Goal: Find specific page/section: Find specific page/section

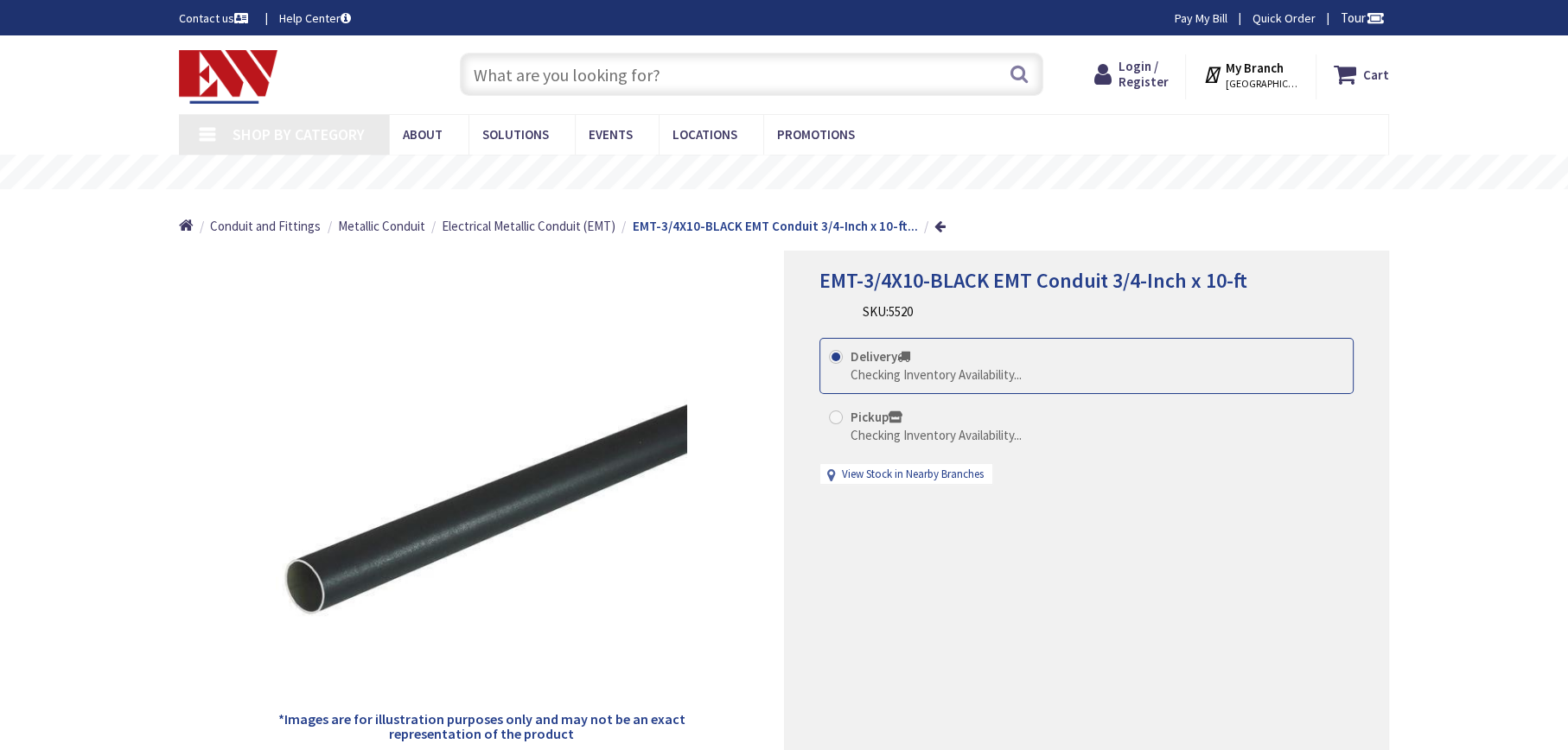
type input "[STREET_ADDRESS]"
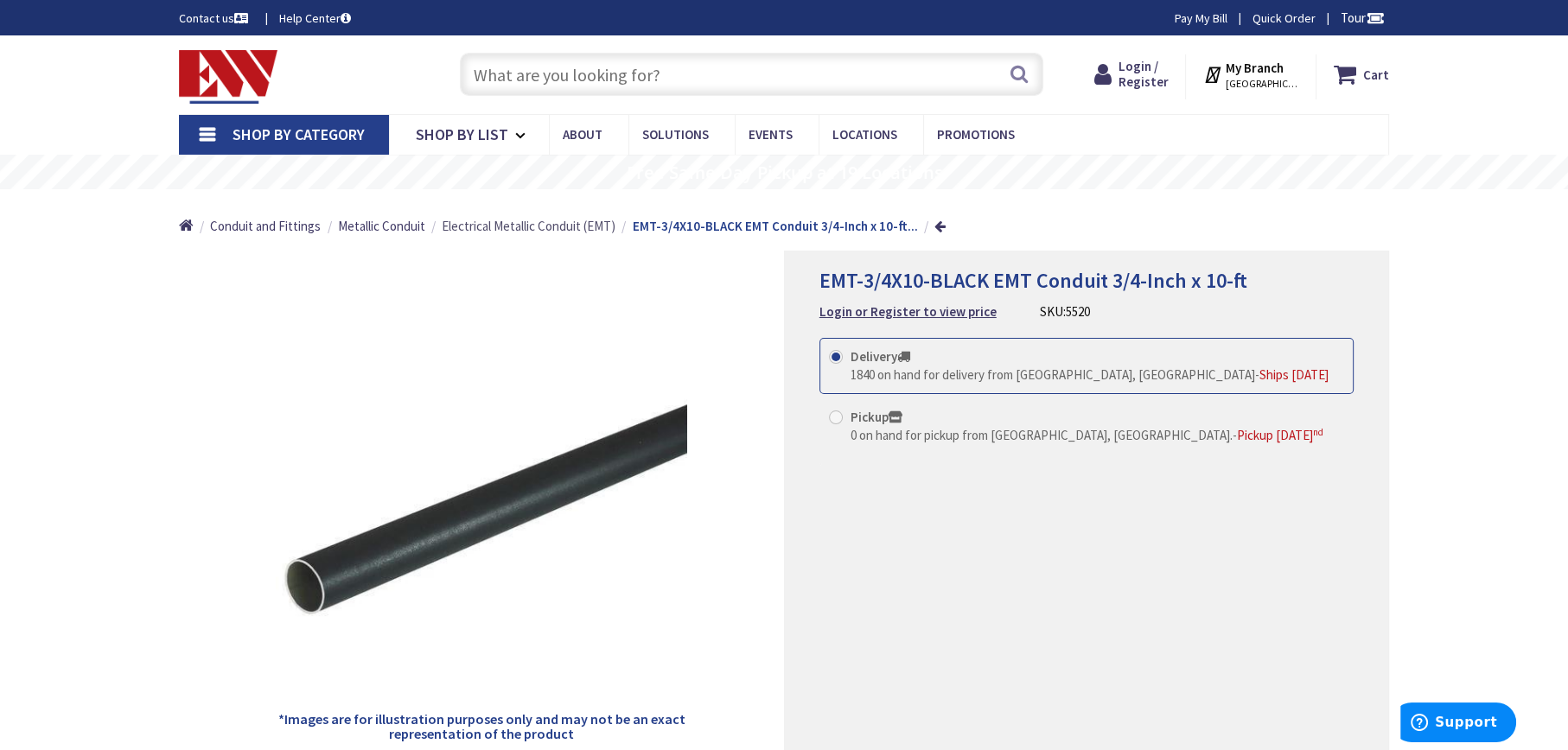
click at [587, 226] on span "Electrical Metallic Conduit (EMT)" at bounding box center [528, 226] width 174 height 16
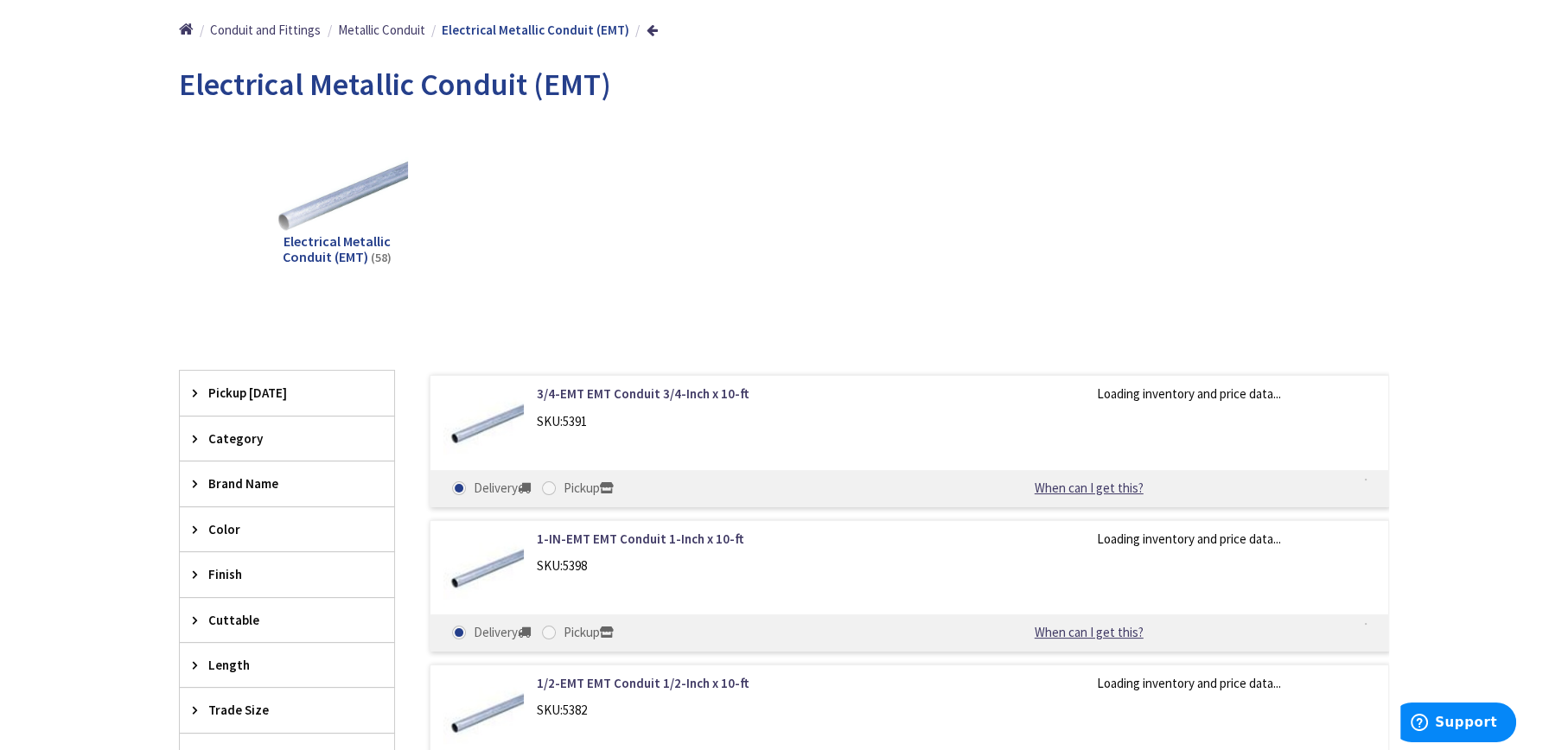
scroll to position [345, 0]
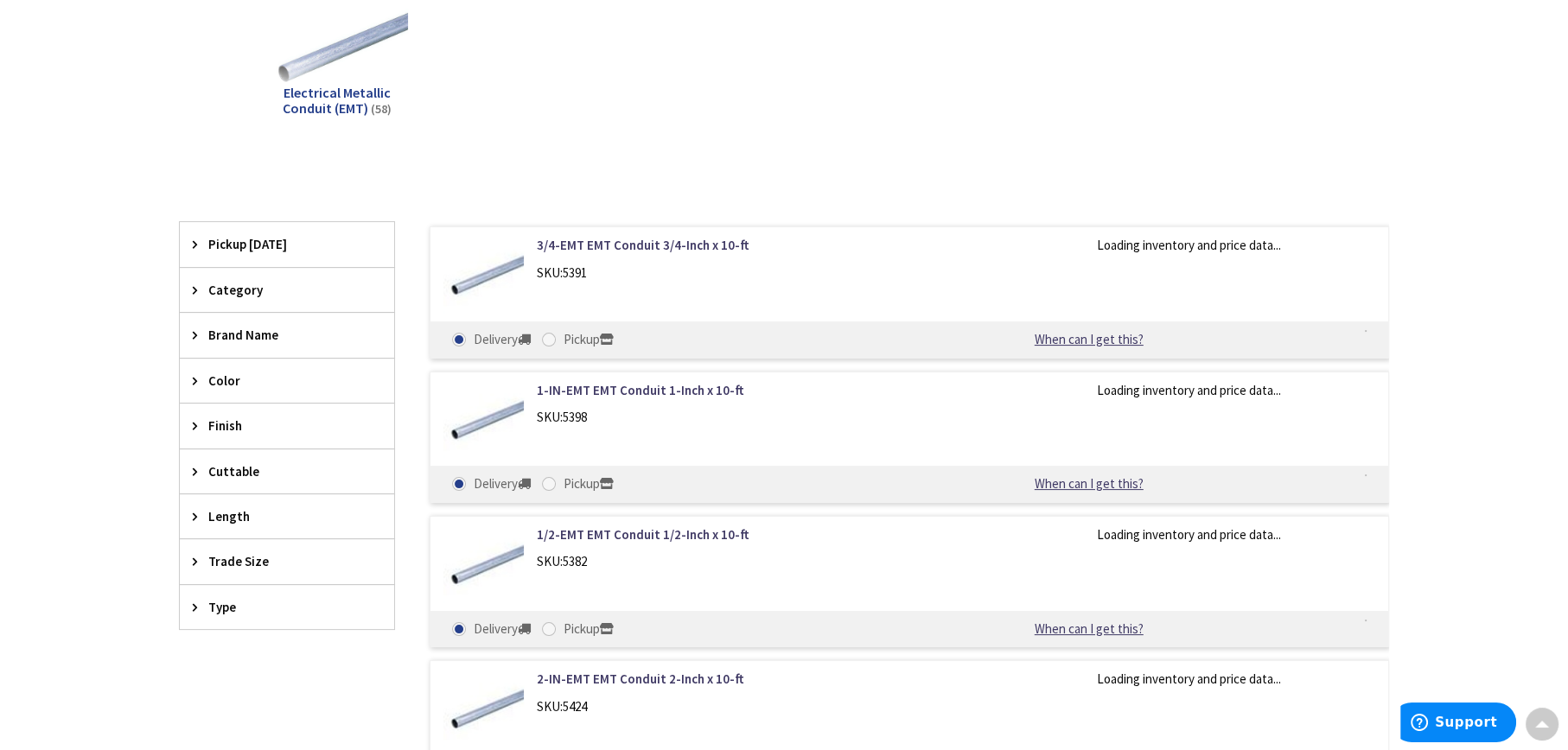
click at [204, 378] on icon at bounding box center [199, 380] width 13 height 13
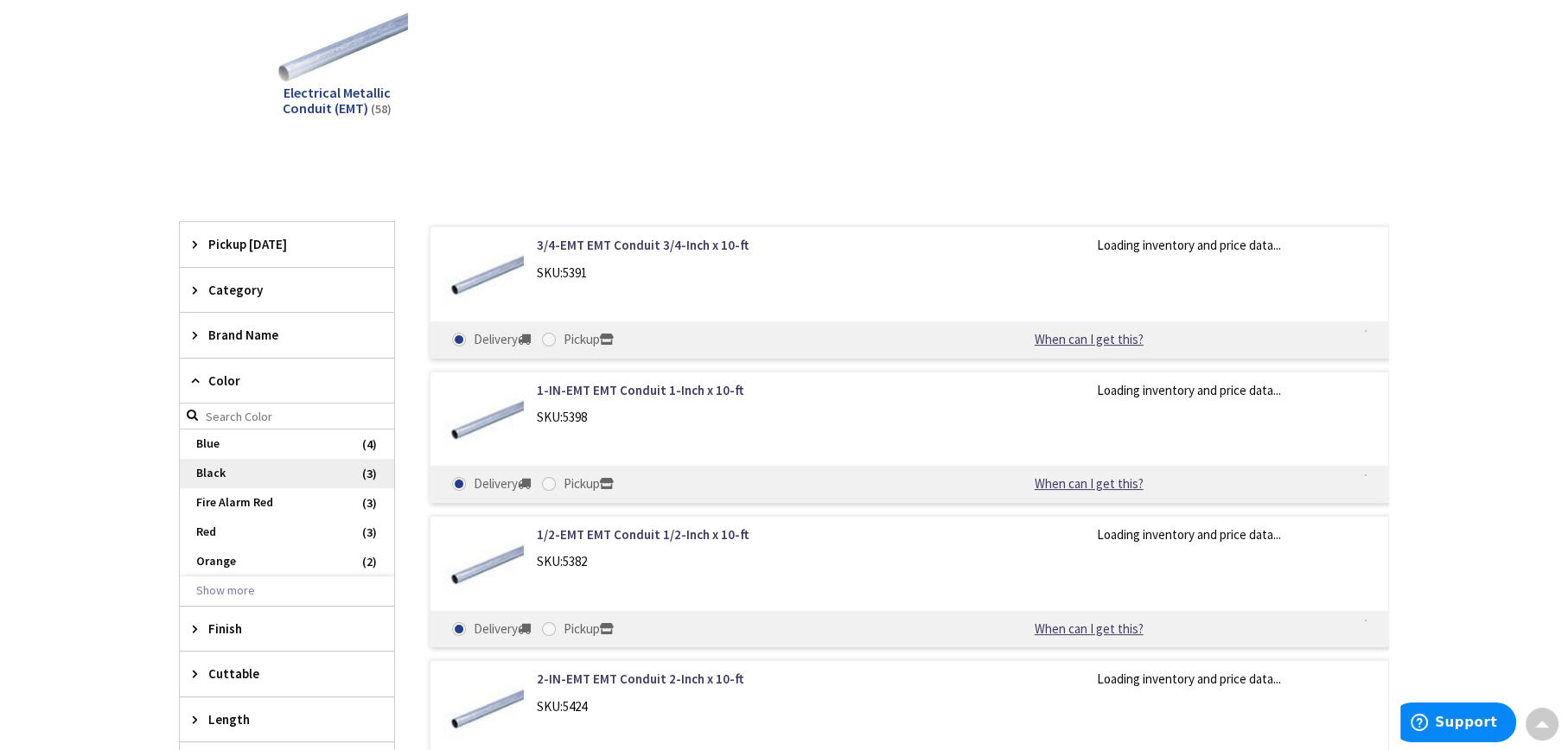
click at [238, 467] on span "Black" at bounding box center [287, 473] width 214 height 30
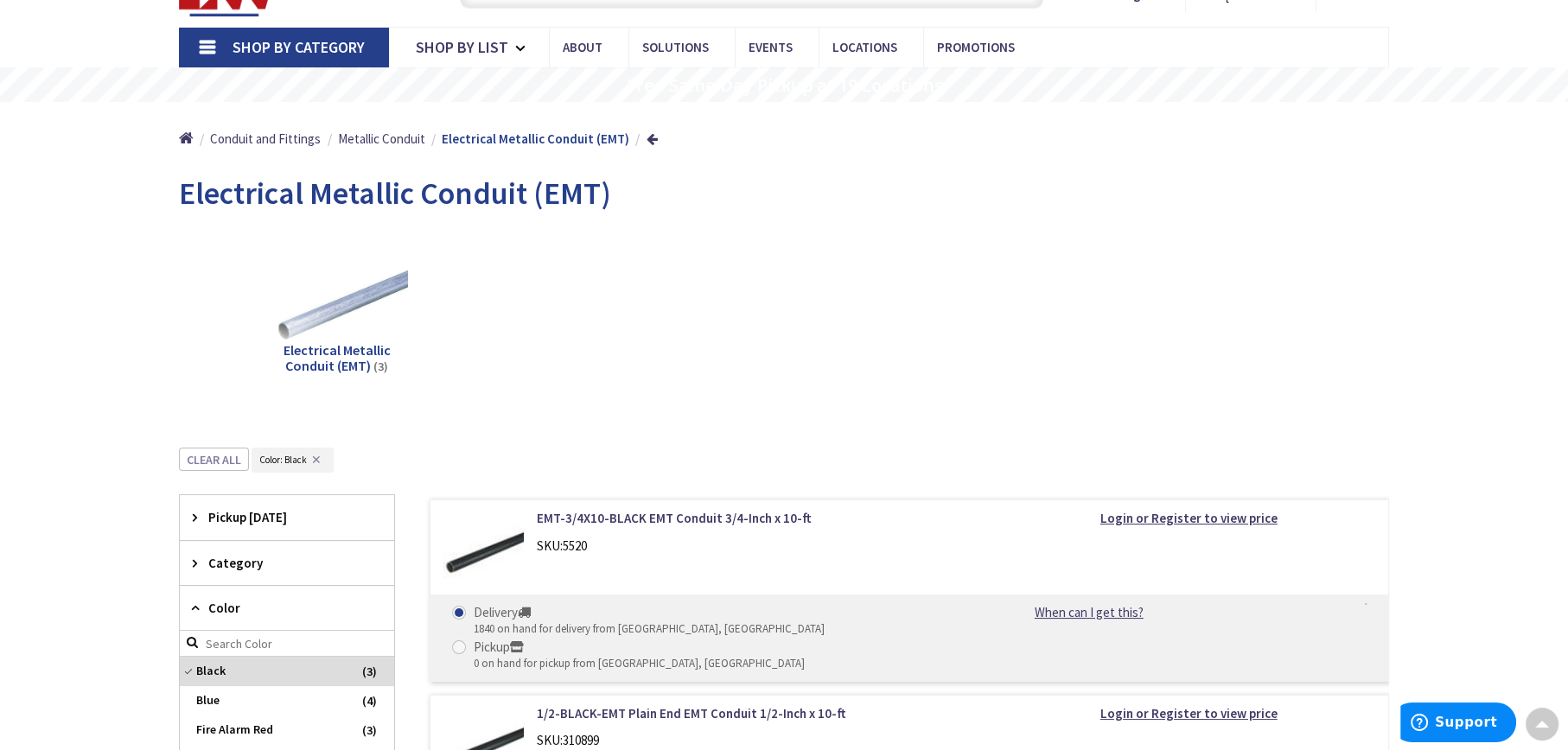
scroll to position [0, 0]
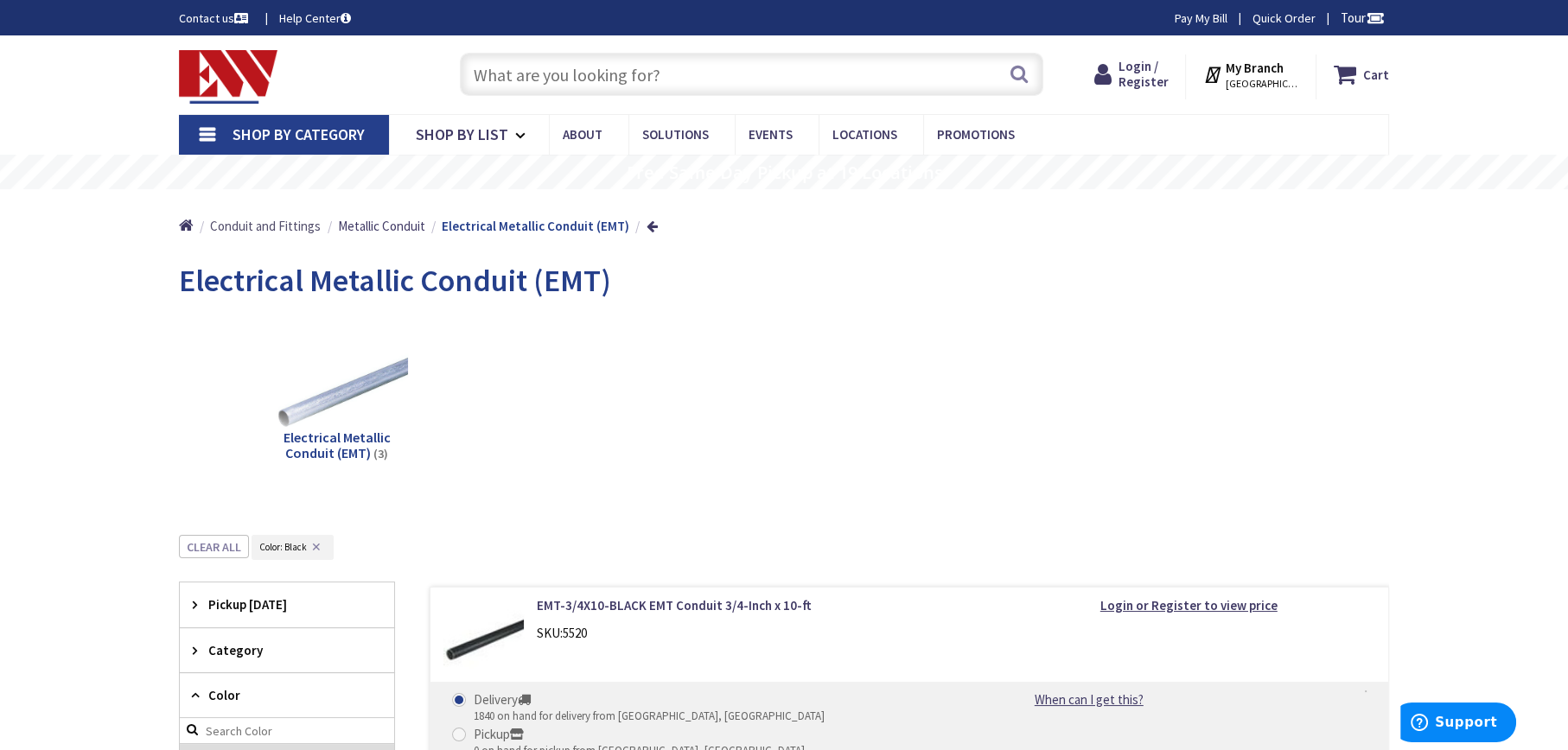
click at [296, 234] on span "Conduit and Fittings" at bounding box center [266, 226] width 111 height 16
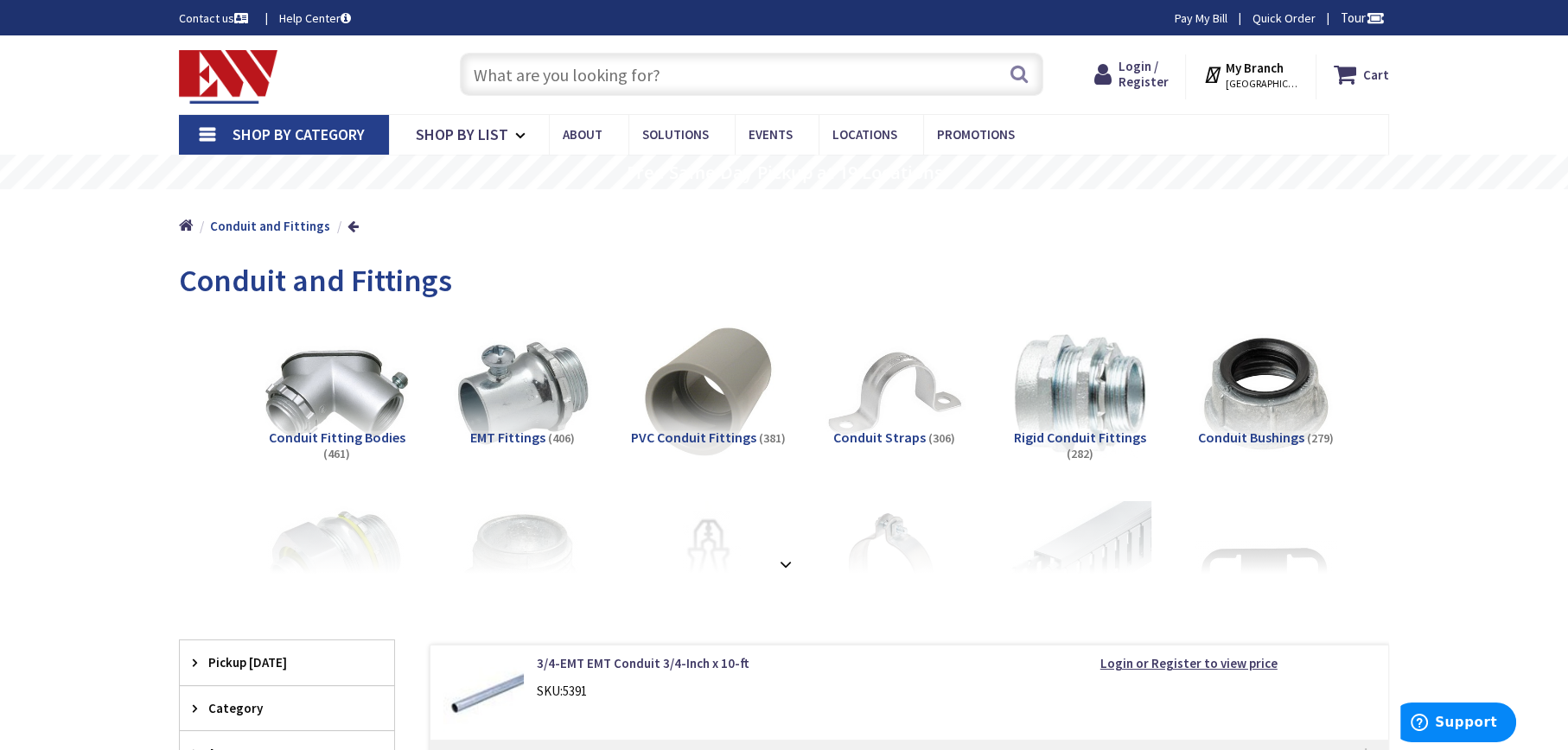
click at [510, 446] on span "EMT Fittings" at bounding box center [508, 437] width 75 height 17
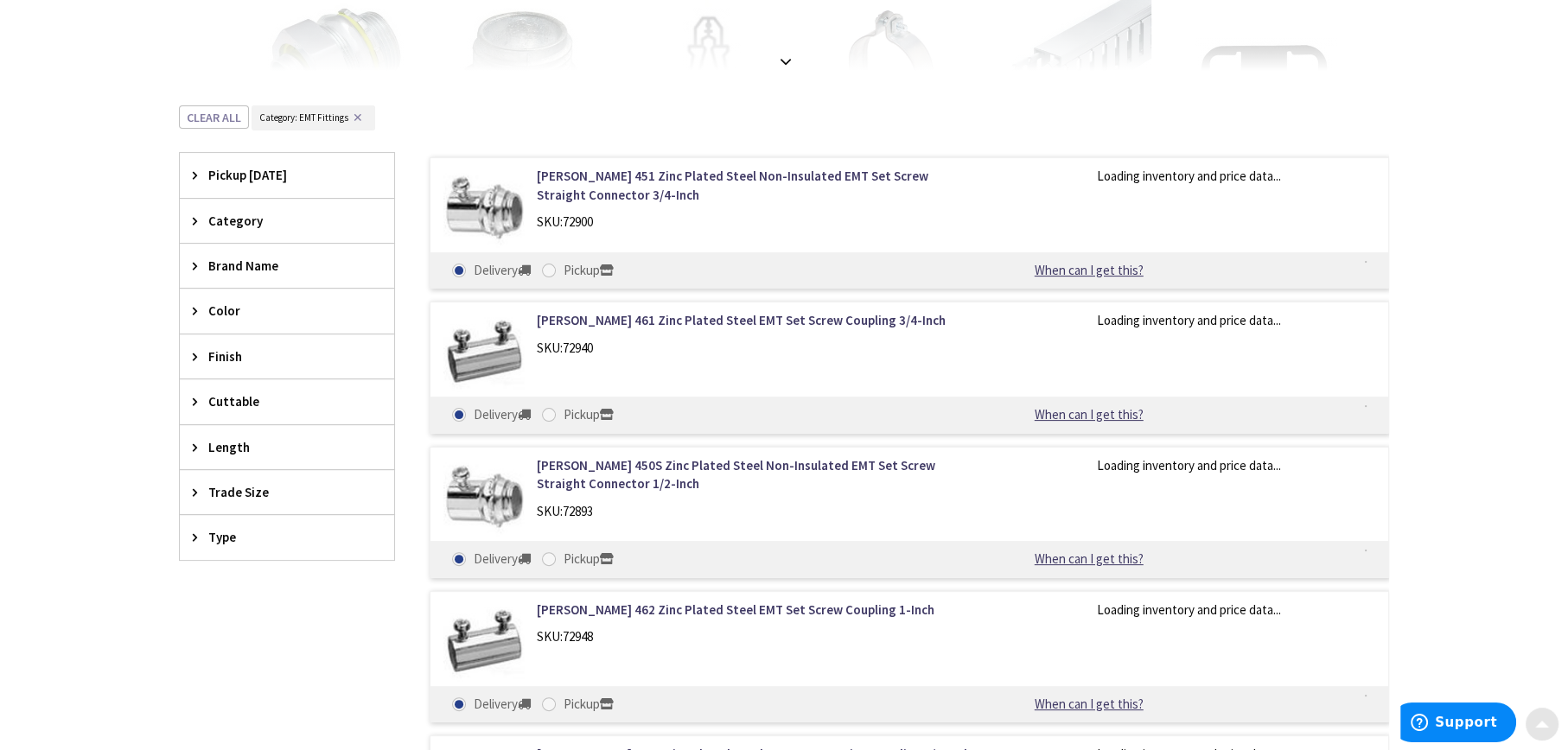
scroll to position [608, 0]
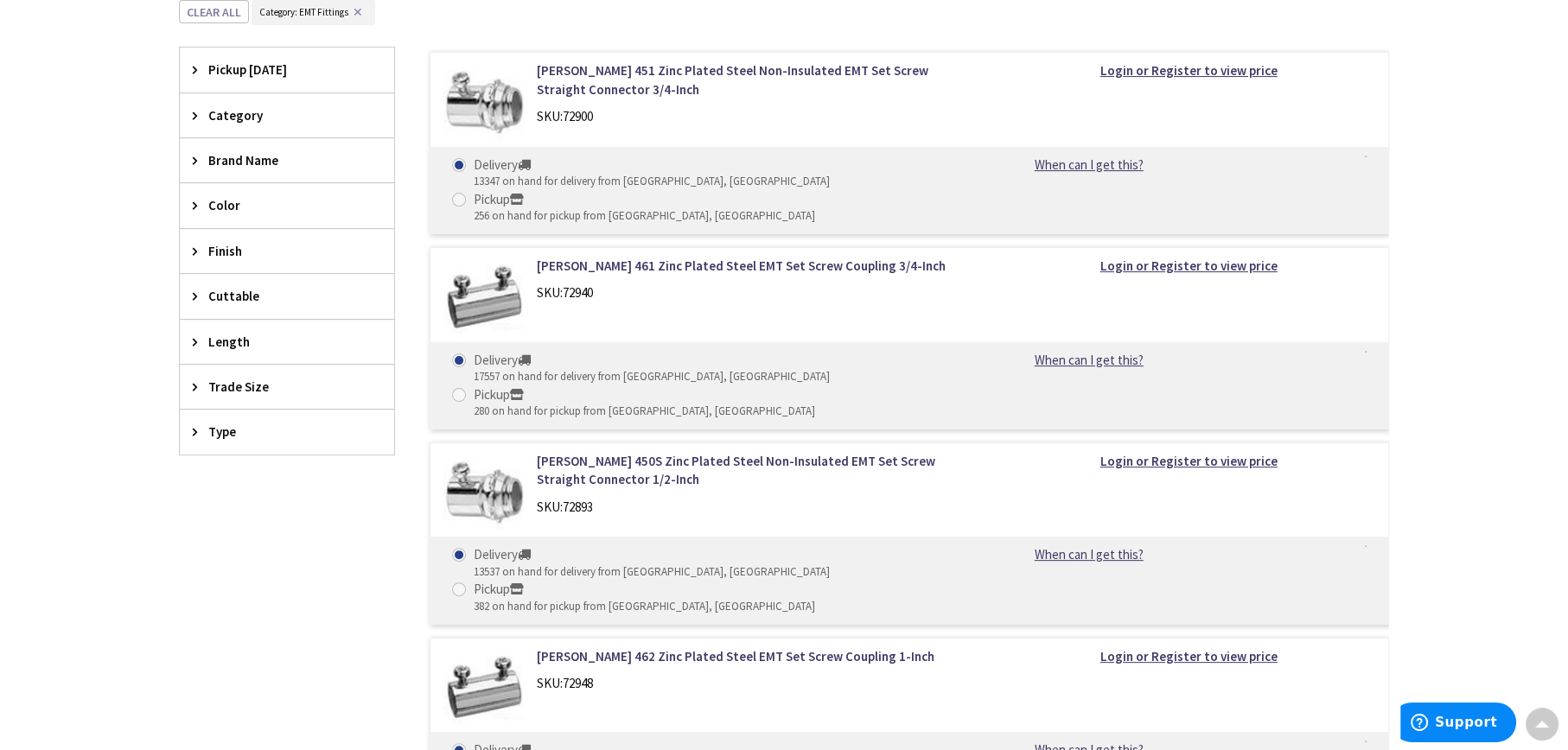
click at [205, 205] on icon at bounding box center [199, 205] width 13 height 13
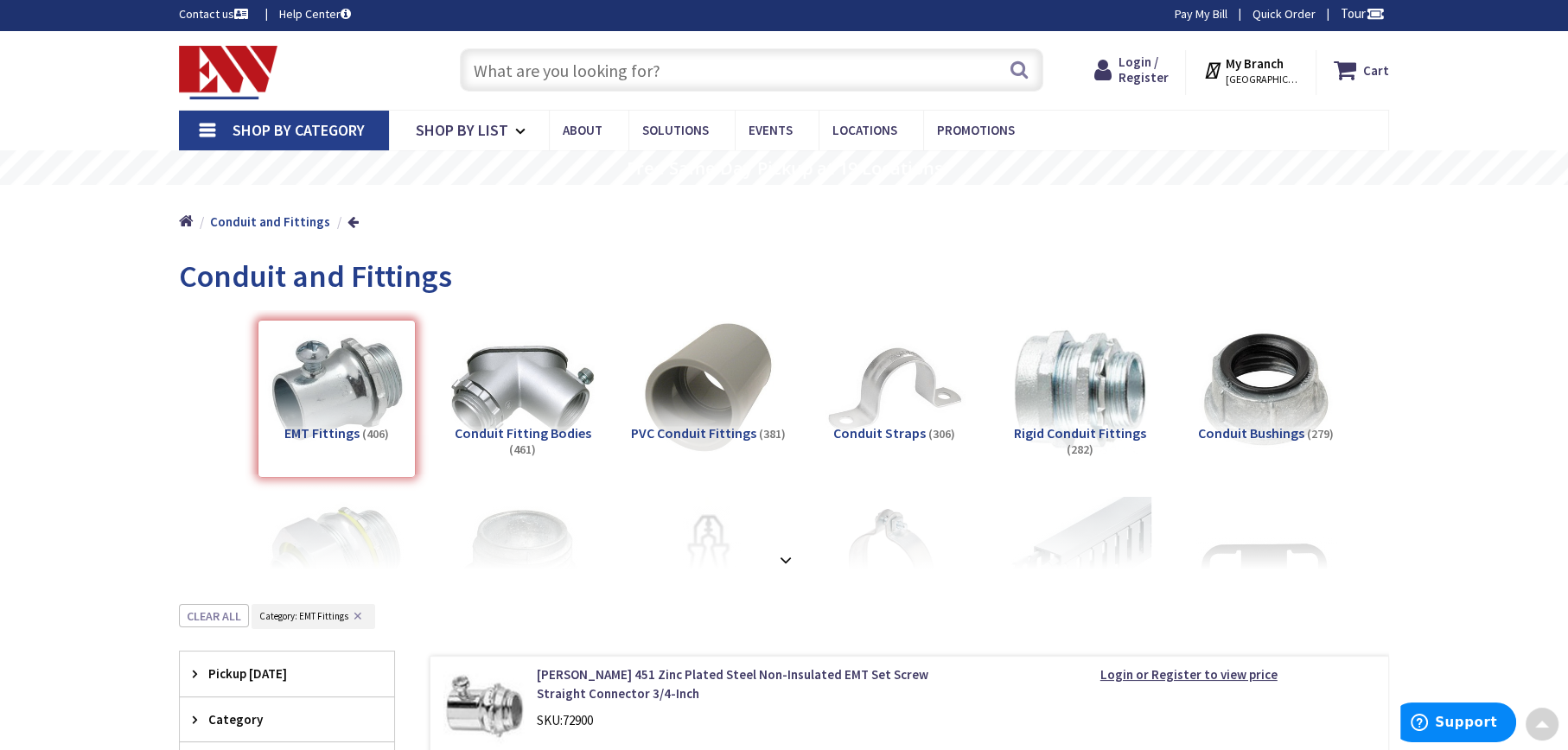
scroll to position [4, 0]
click at [895, 430] on span "Conduit Straps" at bounding box center [878, 433] width 92 height 17
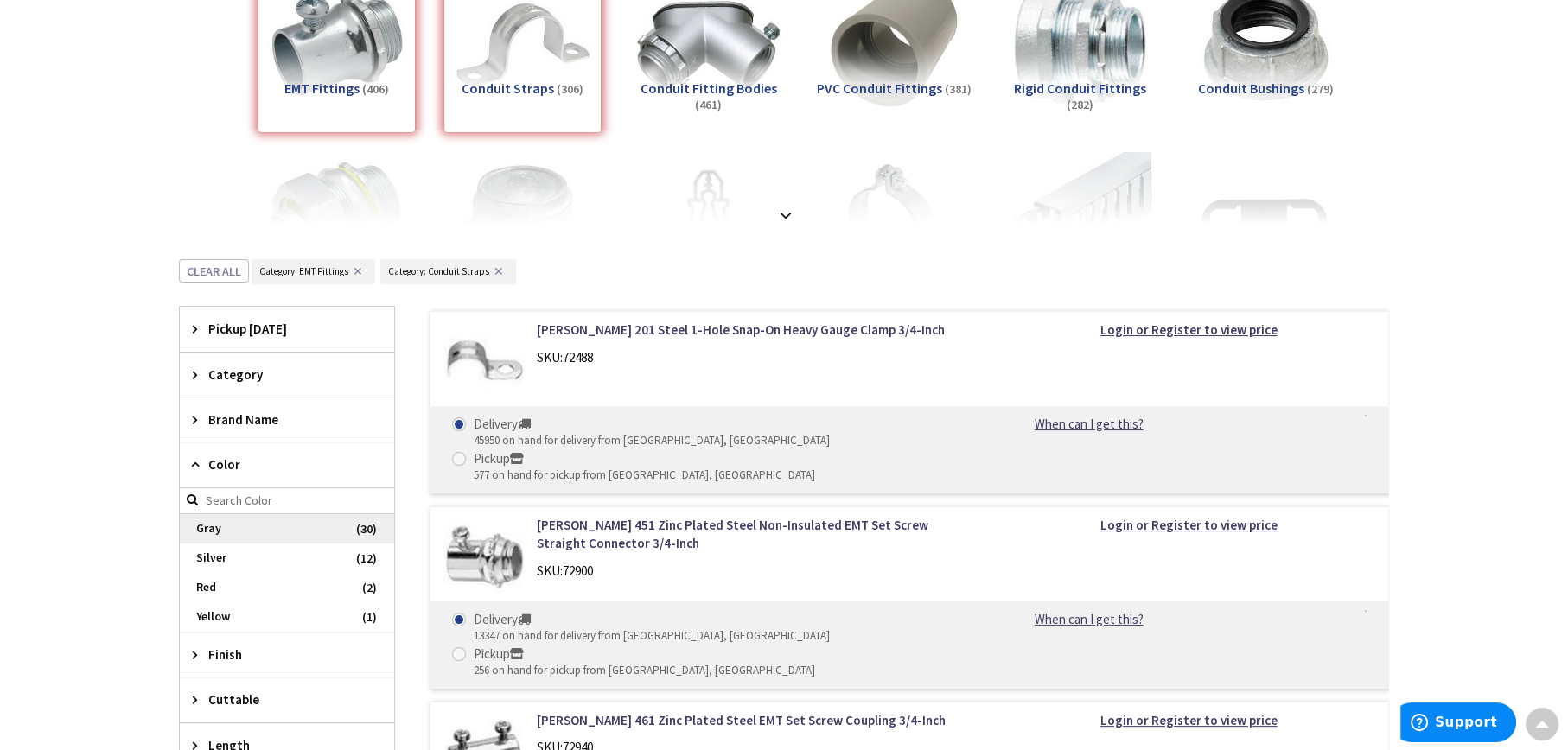
scroll to position [522, 0]
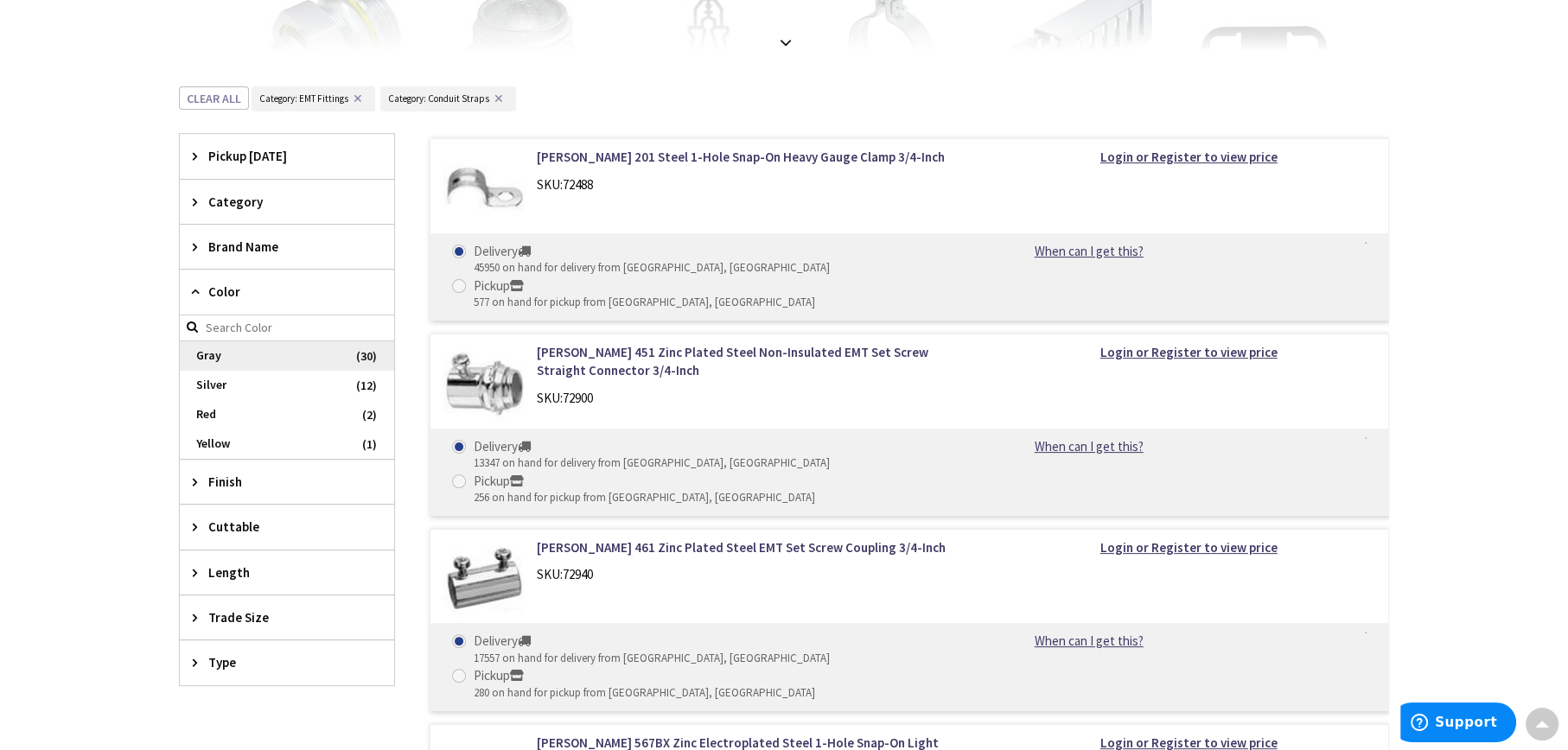
click at [232, 367] on span "Gray" at bounding box center [287, 355] width 214 height 30
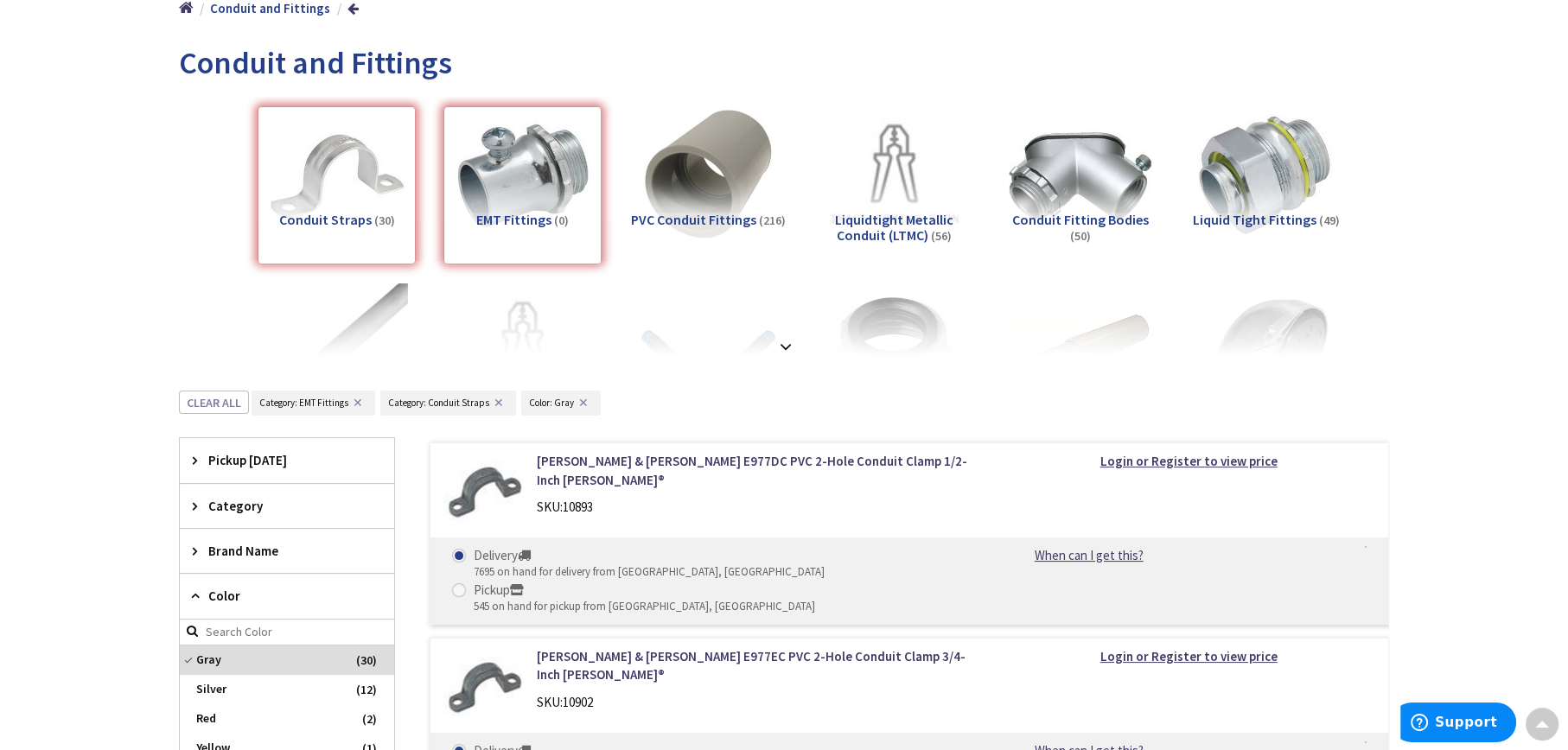
scroll to position [200, 0]
